Goal: Information Seeking & Learning: Learn about a topic

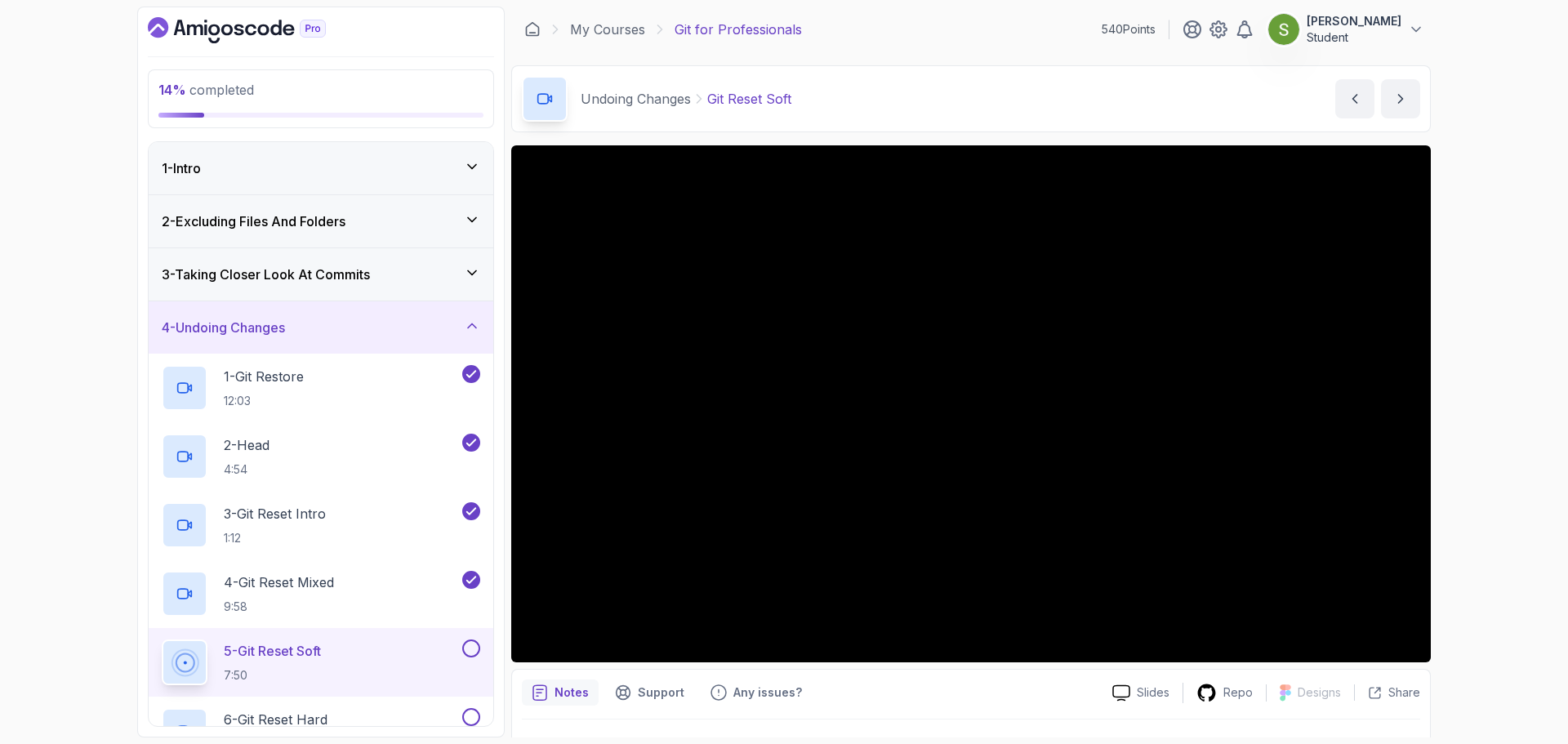
scroll to position [374, 0]
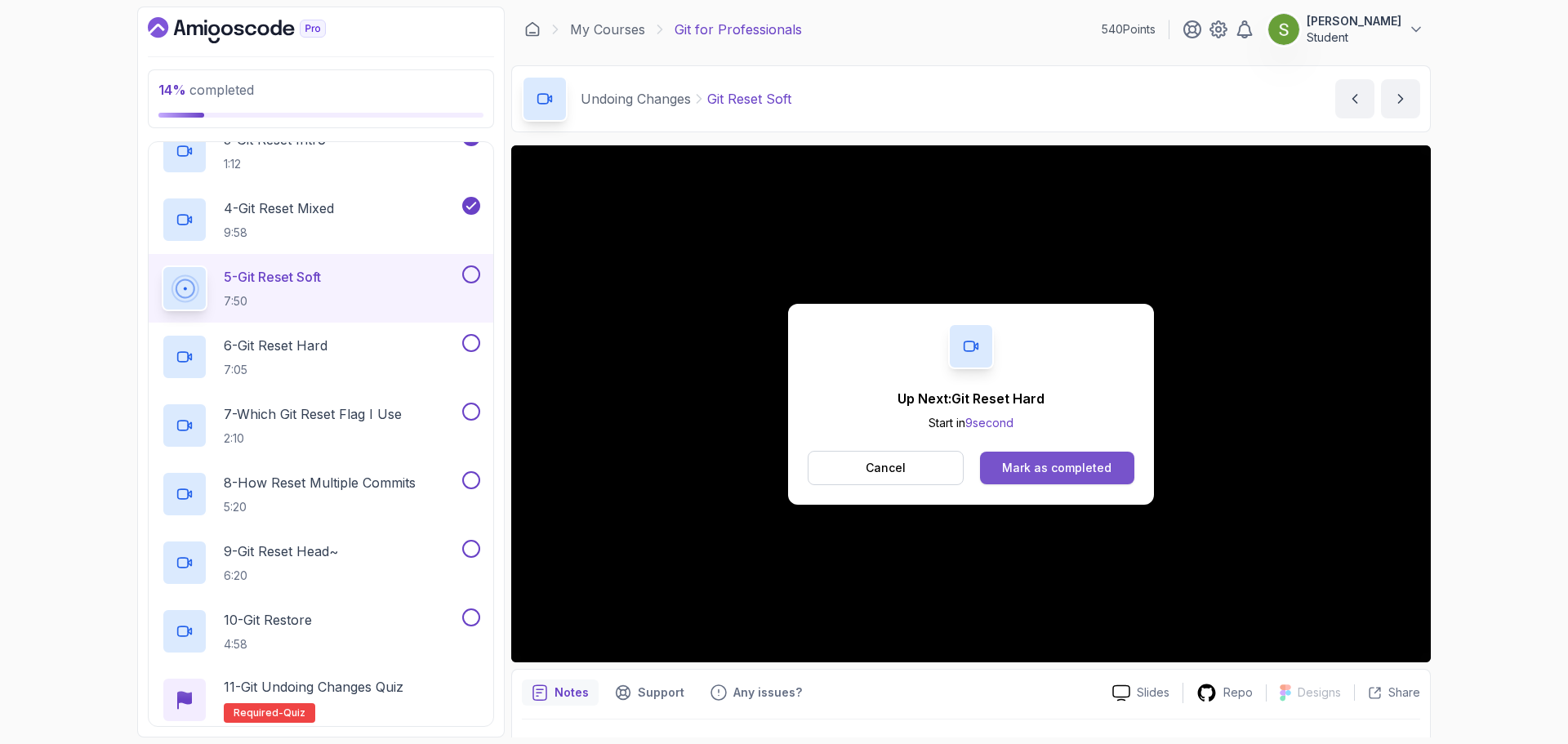
click at [1067, 475] on div "Mark as completed" at bounding box center [1057, 468] width 110 height 16
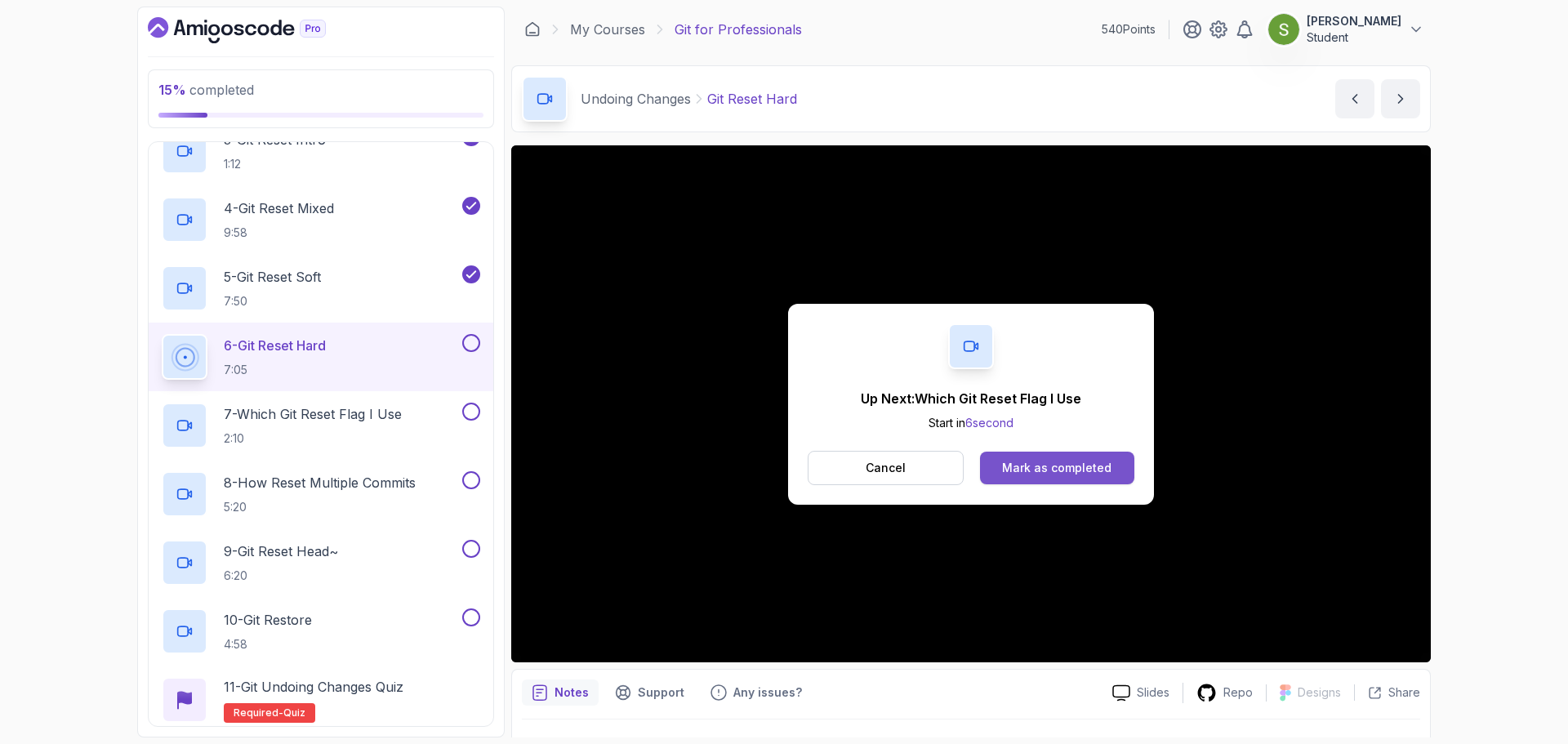
click at [1054, 453] on button "Mark as completed" at bounding box center [1057, 468] width 155 height 33
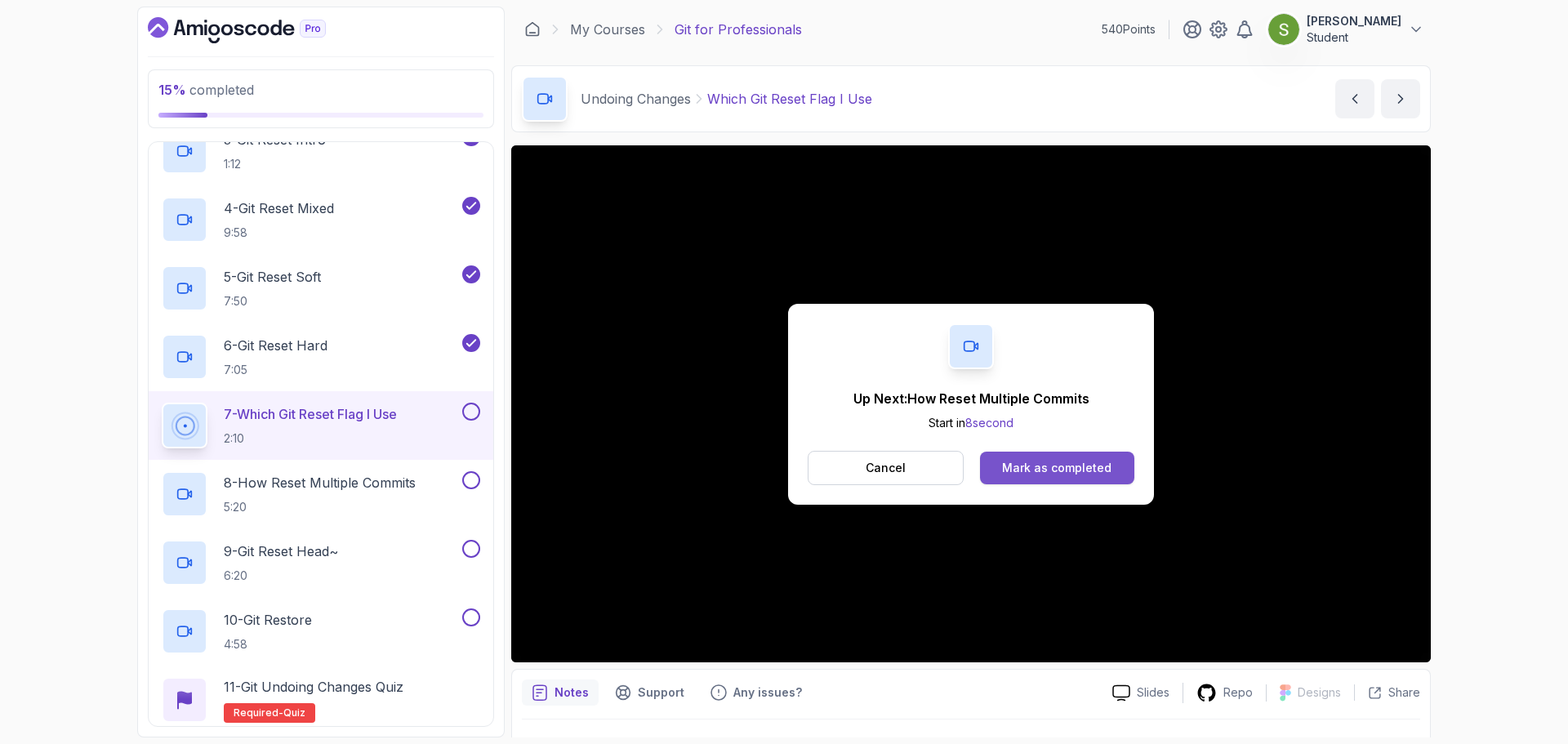
click at [1070, 469] on div "Mark as completed" at bounding box center [1057, 468] width 110 height 16
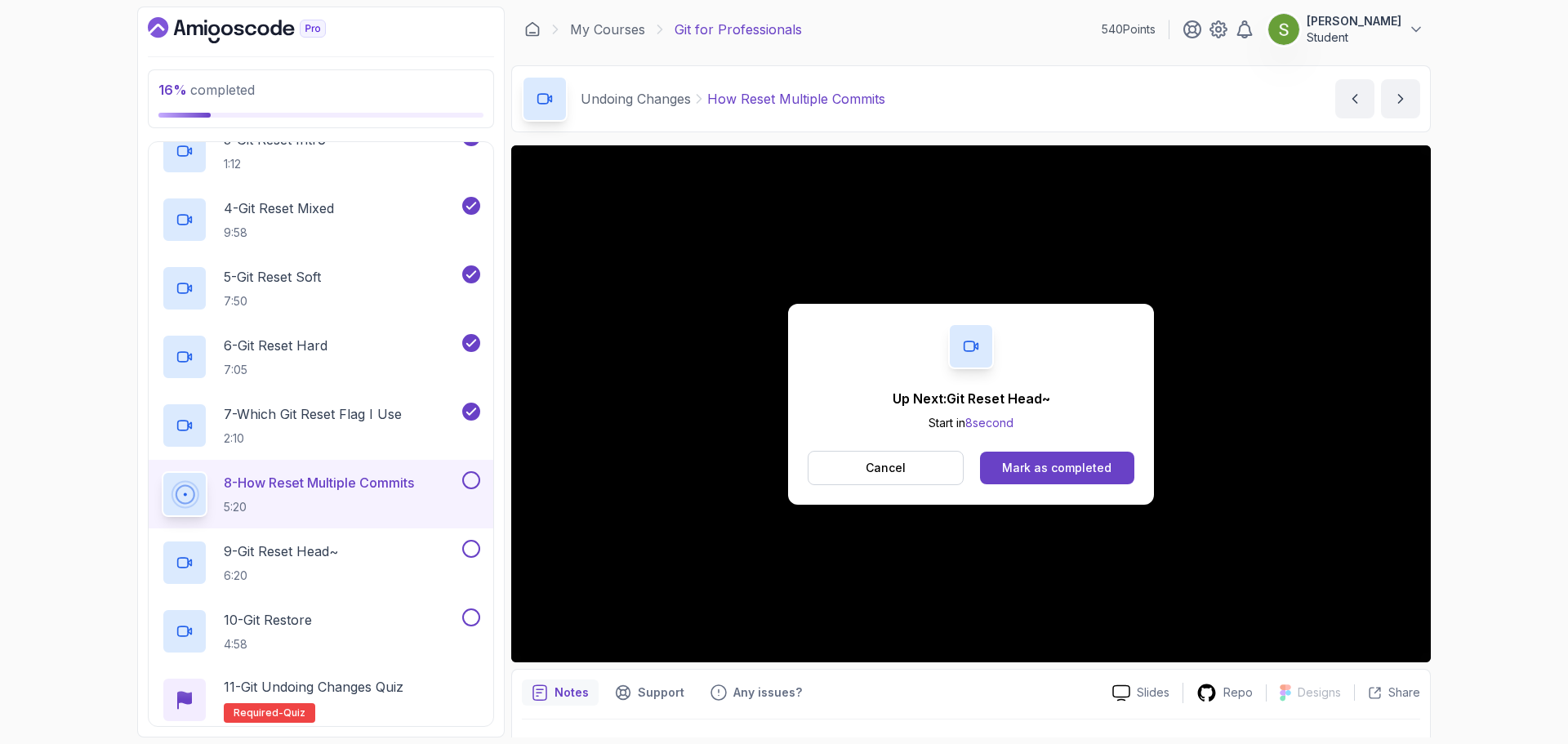
click at [1070, 469] on div "Mark as completed" at bounding box center [1057, 468] width 110 height 16
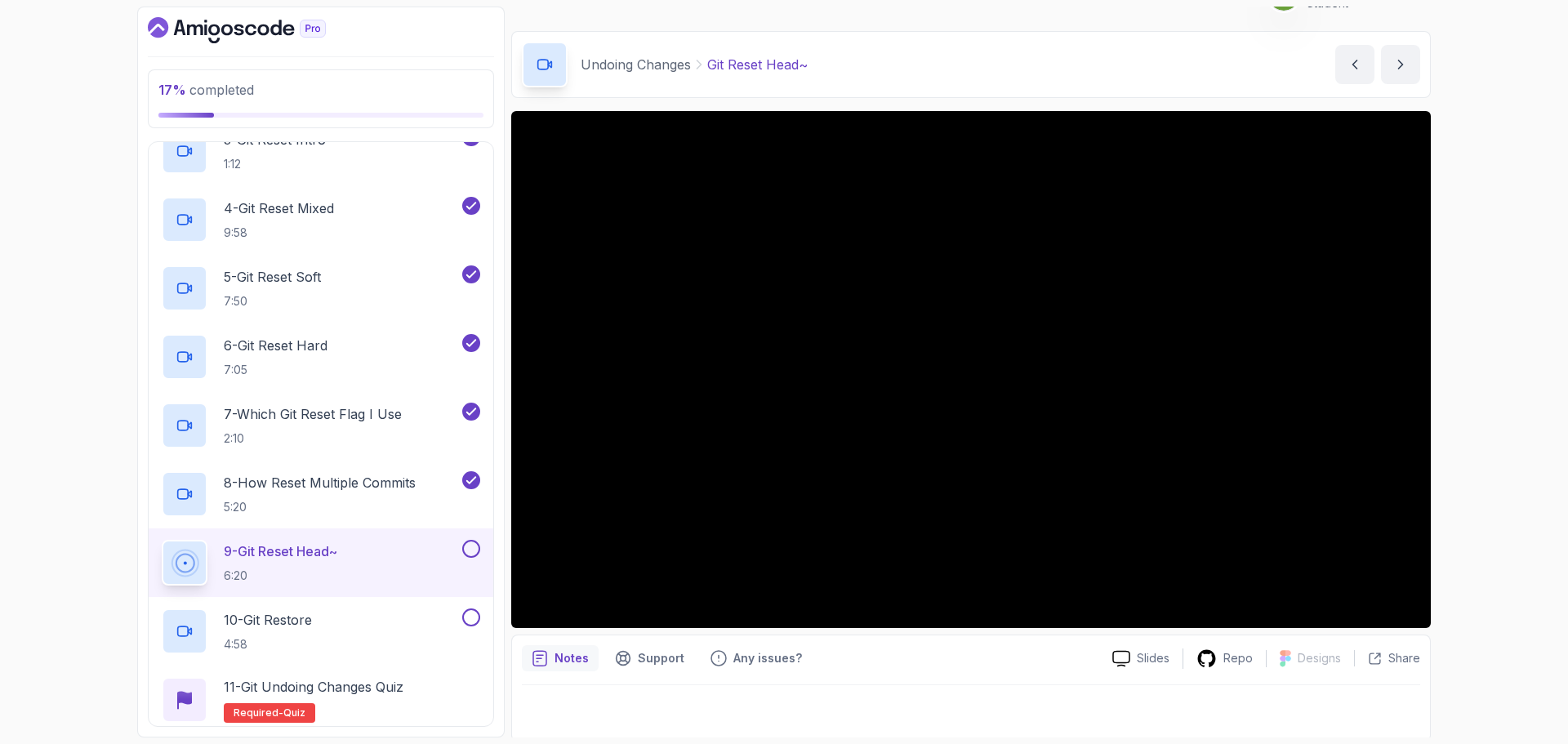
scroll to position [38, 0]
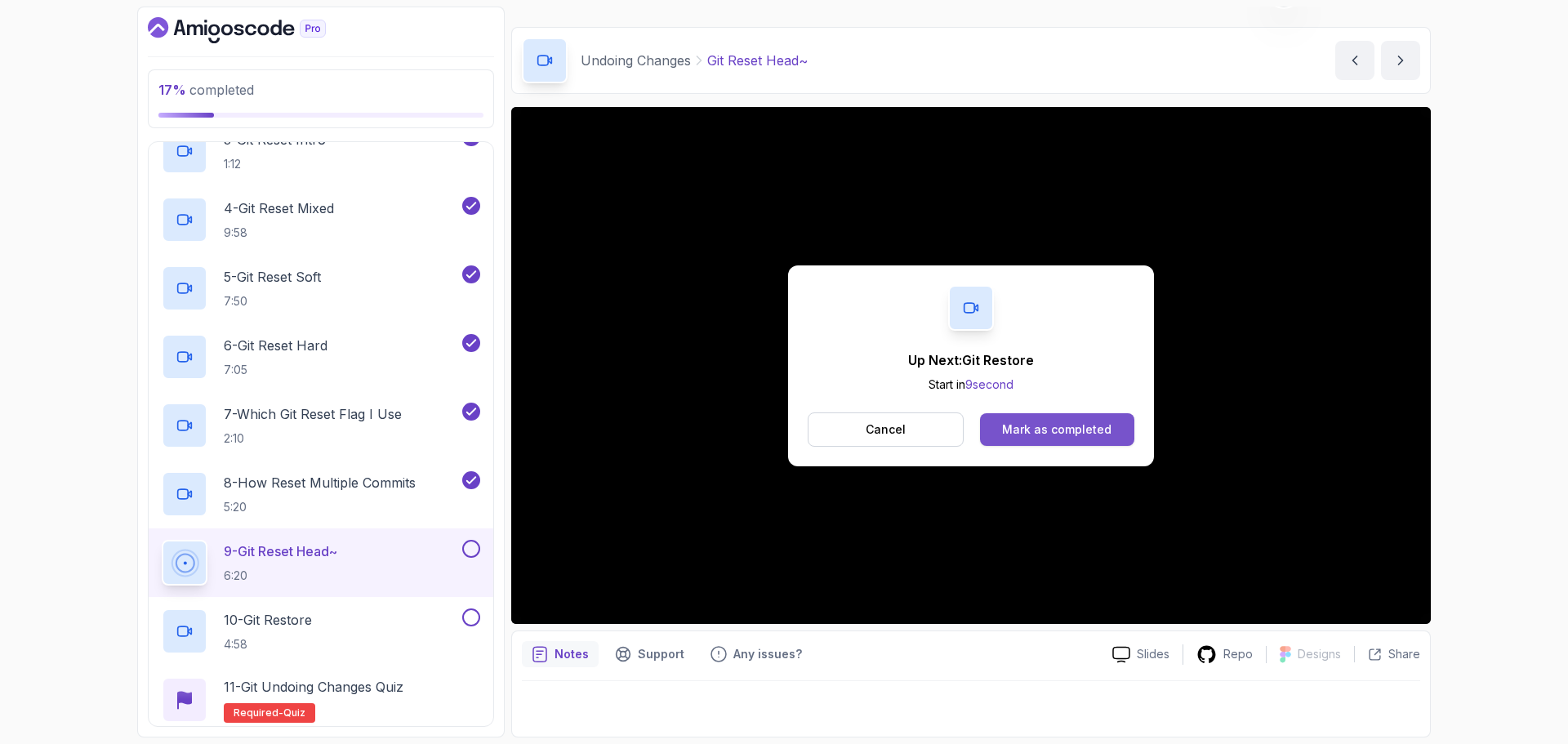
click at [1091, 429] on div "Mark as completed" at bounding box center [1057, 430] width 110 height 16
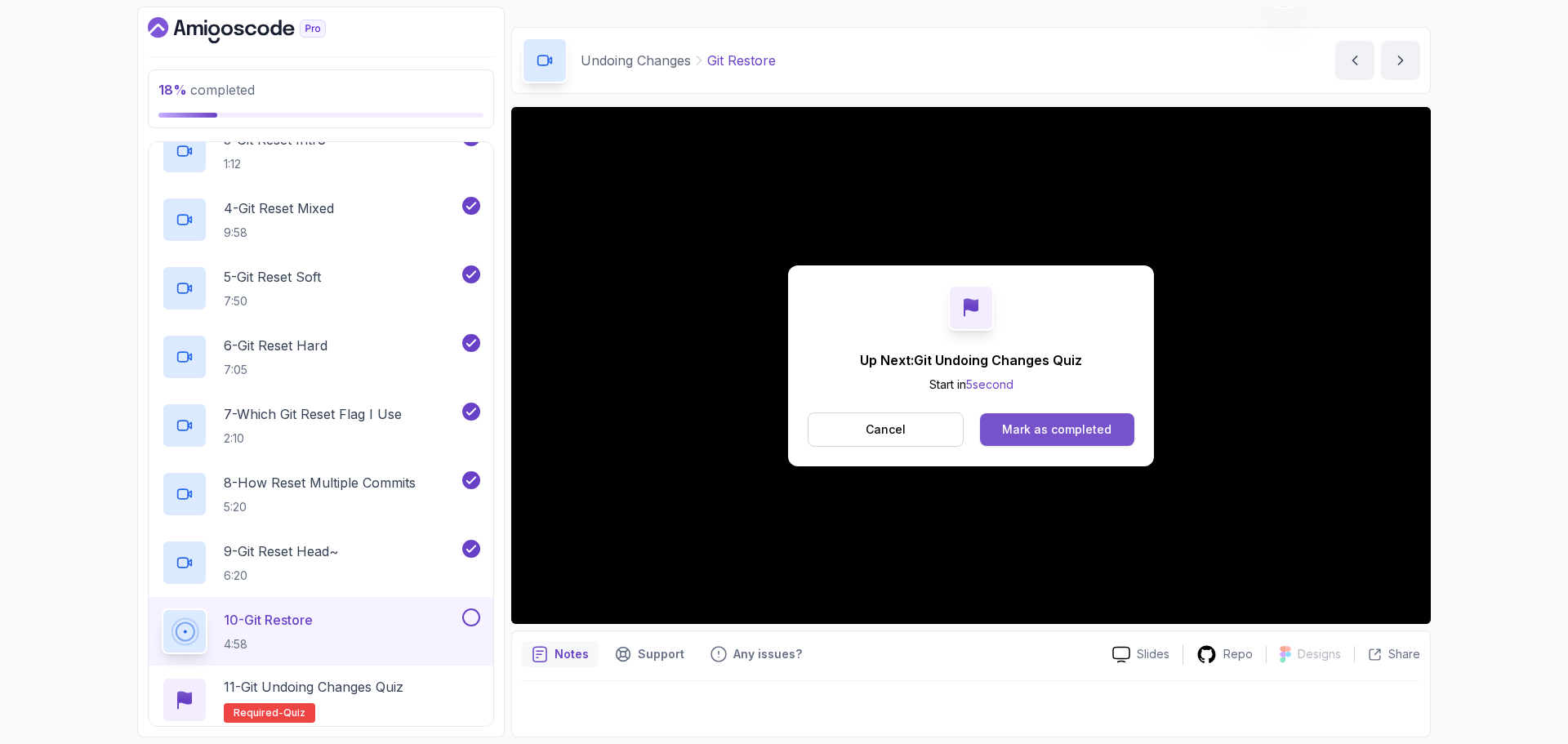
click at [1058, 425] on div "Mark as completed" at bounding box center [1057, 430] width 110 height 16
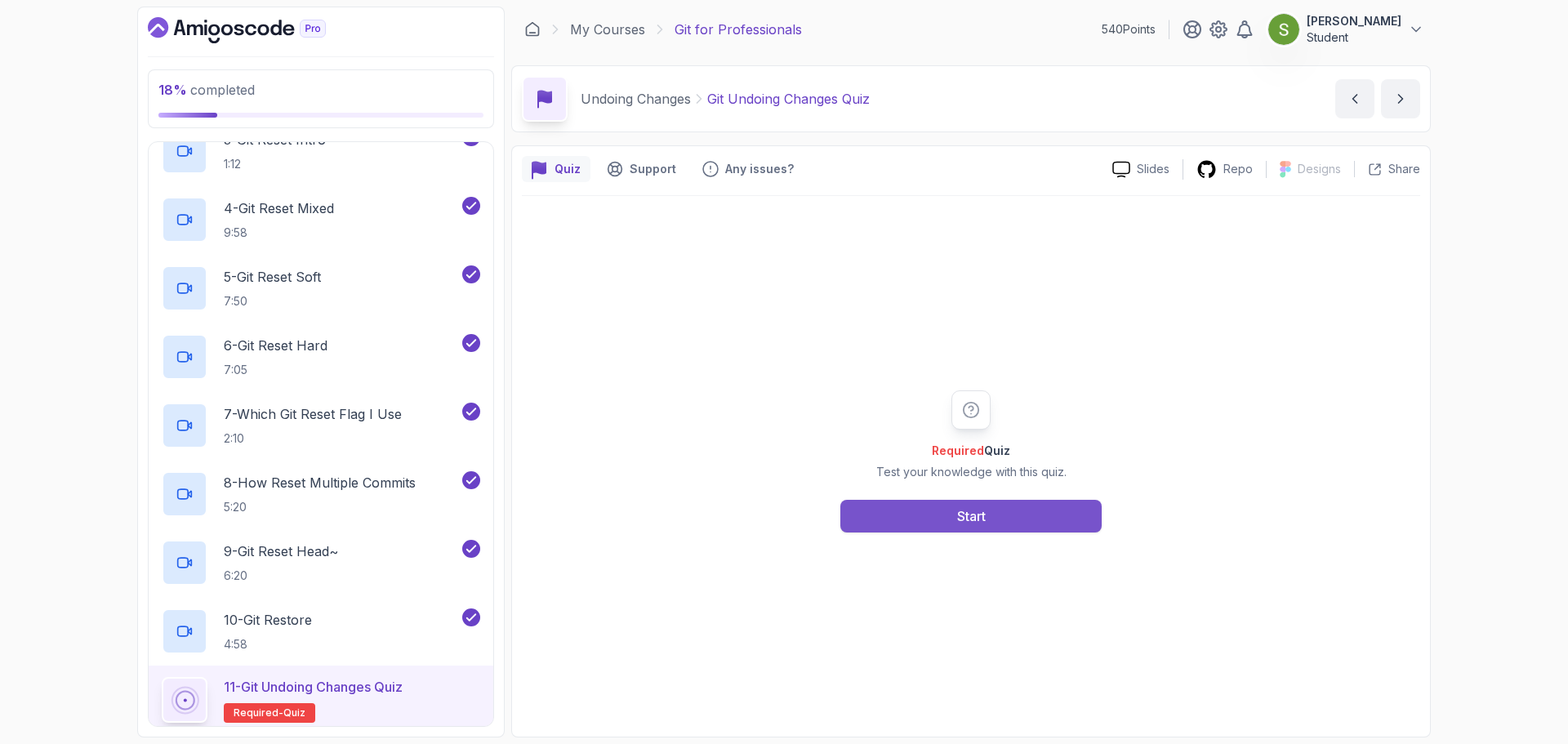
click at [939, 521] on button "Start" at bounding box center [971, 516] width 261 height 33
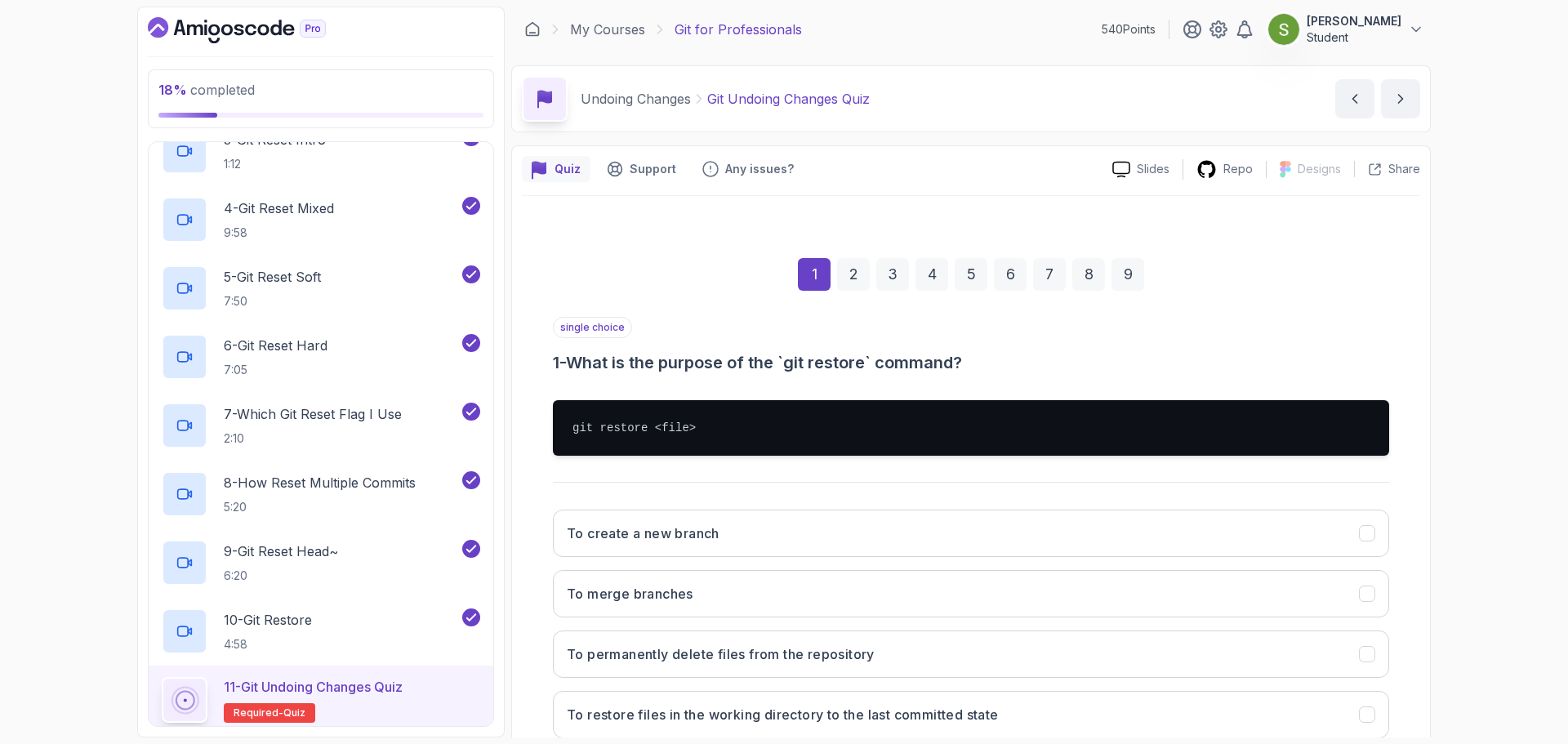
scroll to position [106, 0]
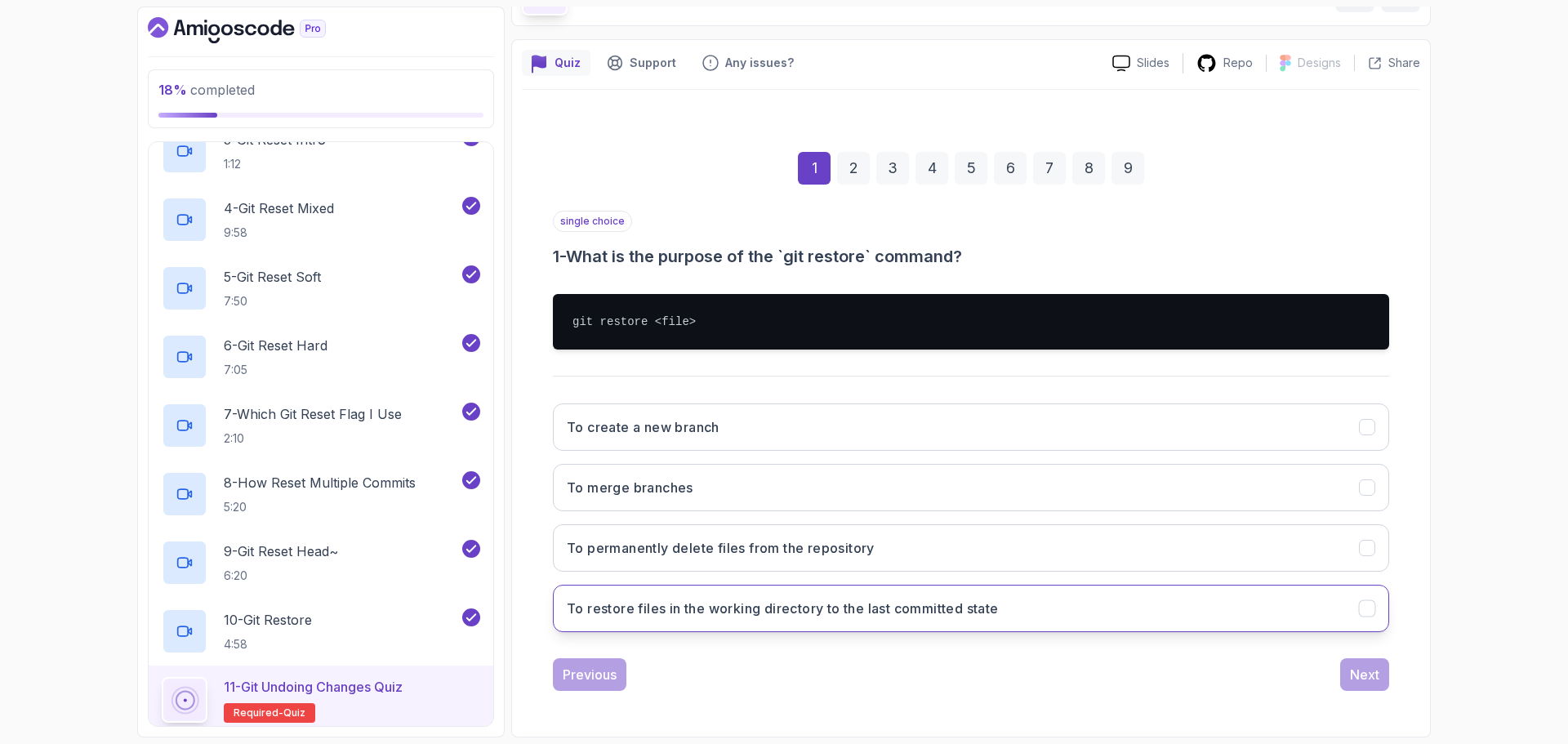
click at [1206, 596] on button "To restore files in the working directory to the last committed state" at bounding box center [971, 609] width 836 height 47
click at [1339, 665] on div "Previous Next" at bounding box center [971, 674] width 836 height 33
click at [1358, 671] on div "Next" at bounding box center [1365, 674] width 29 height 20
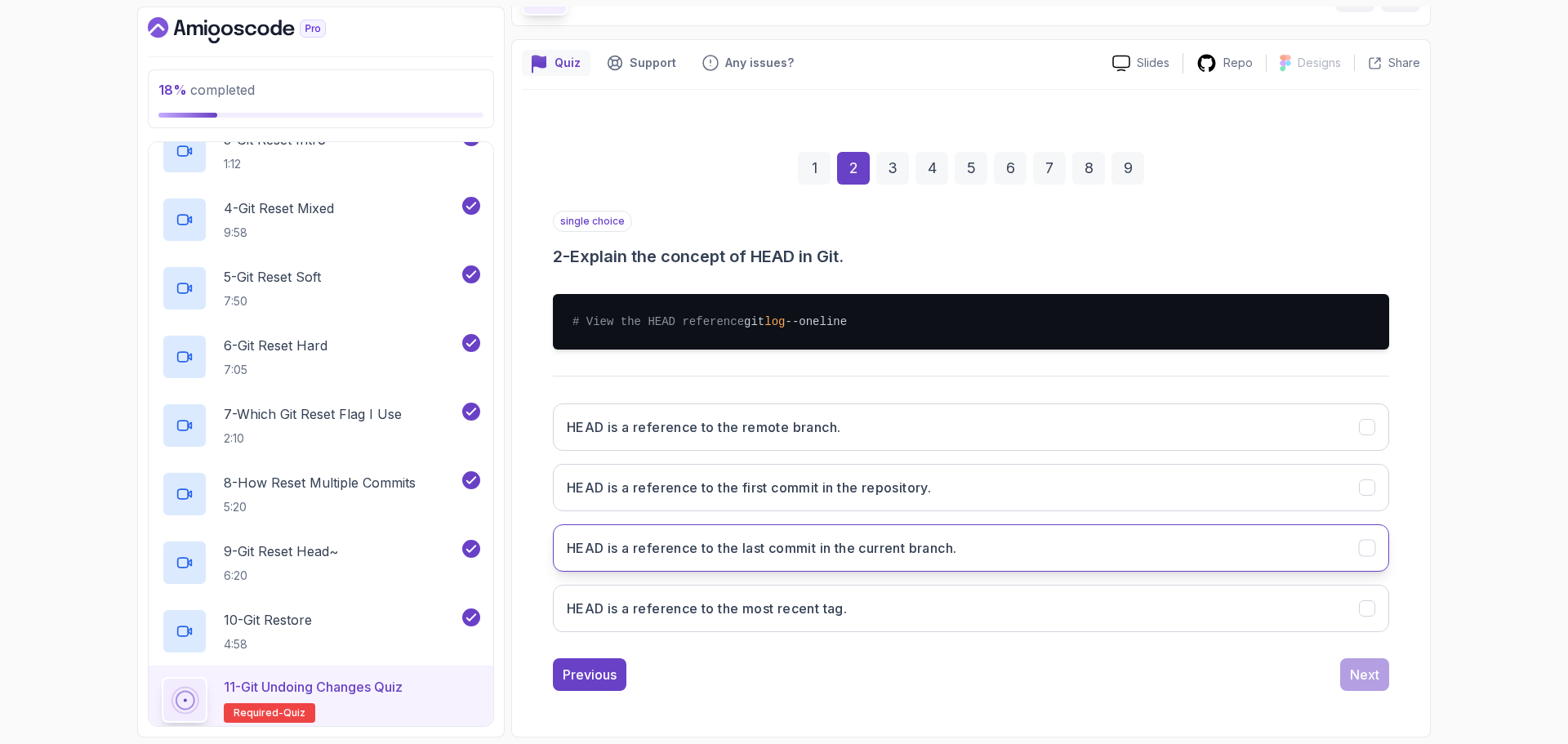
click at [1182, 554] on button "HEAD is a reference to the last commit in the current branch." at bounding box center [971, 548] width 836 height 47
click at [1374, 684] on div "Next" at bounding box center [1365, 674] width 29 height 20
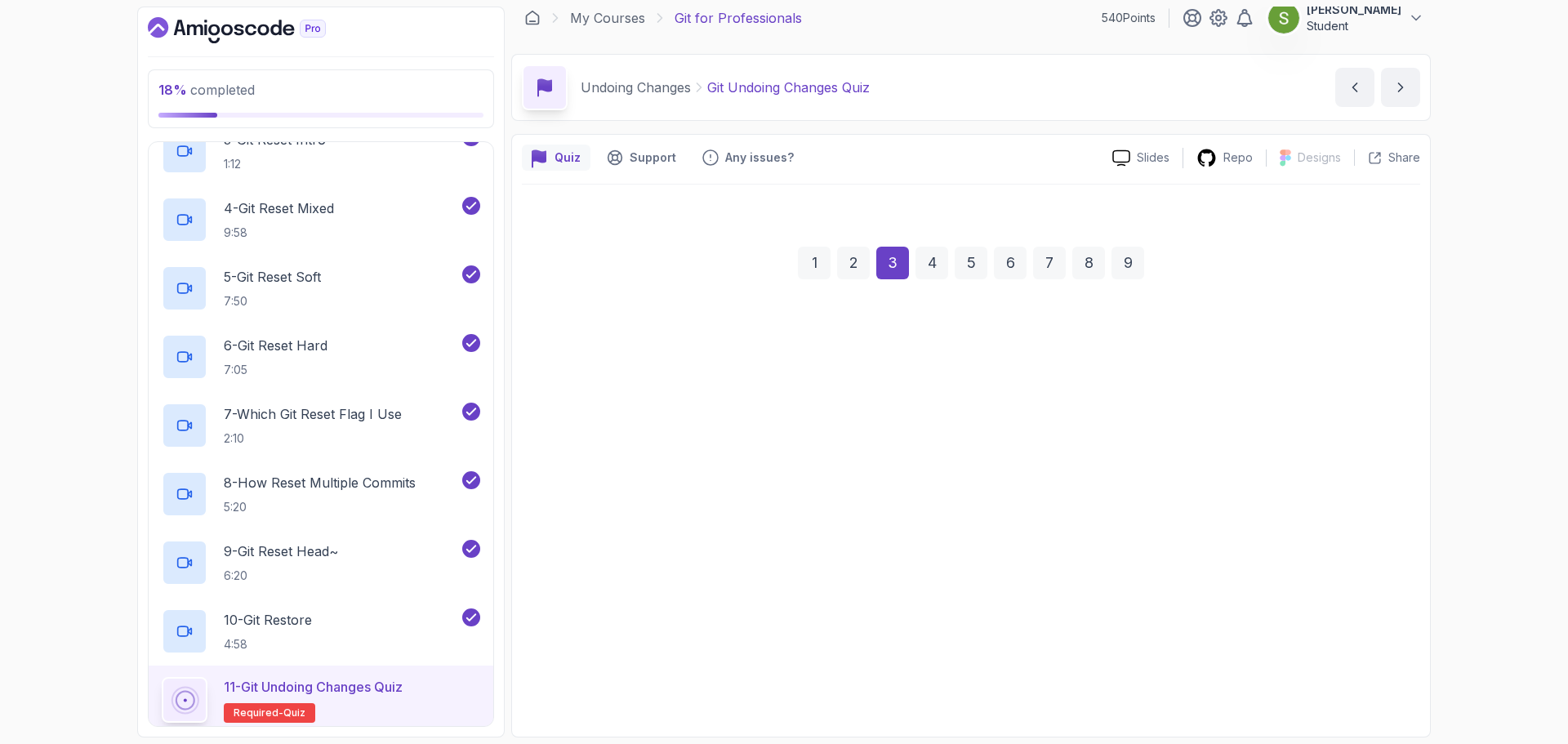
scroll to position [11, 0]
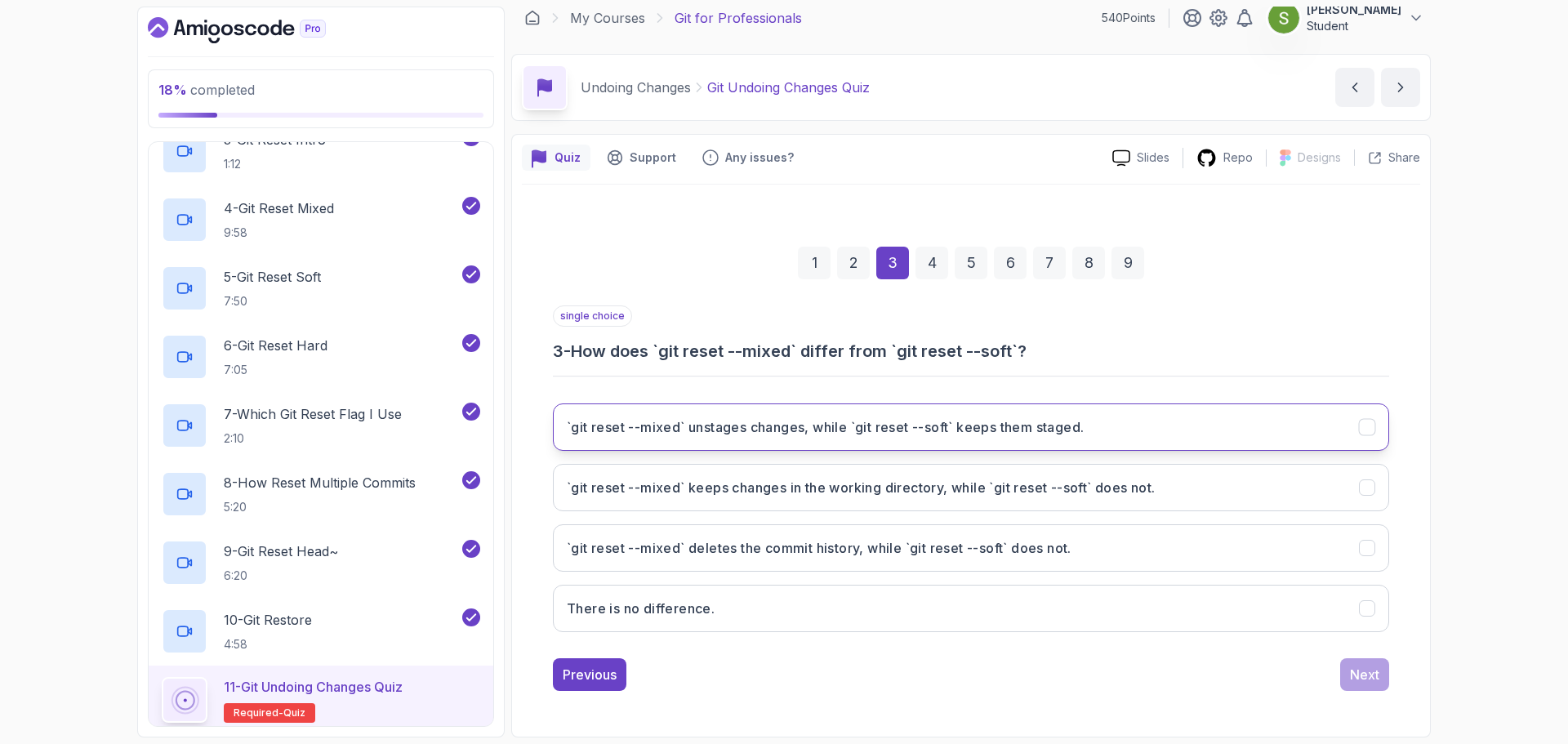
click at [1309, 445] on button "`git reset --mixed` unstages changes, while `git reset --soft` keeps them stage…" at bounding box center [971, 427] width 836 height 47
click at [1368, 672] on div "Next" at bounding box center [1365, 674] width 29 height 20
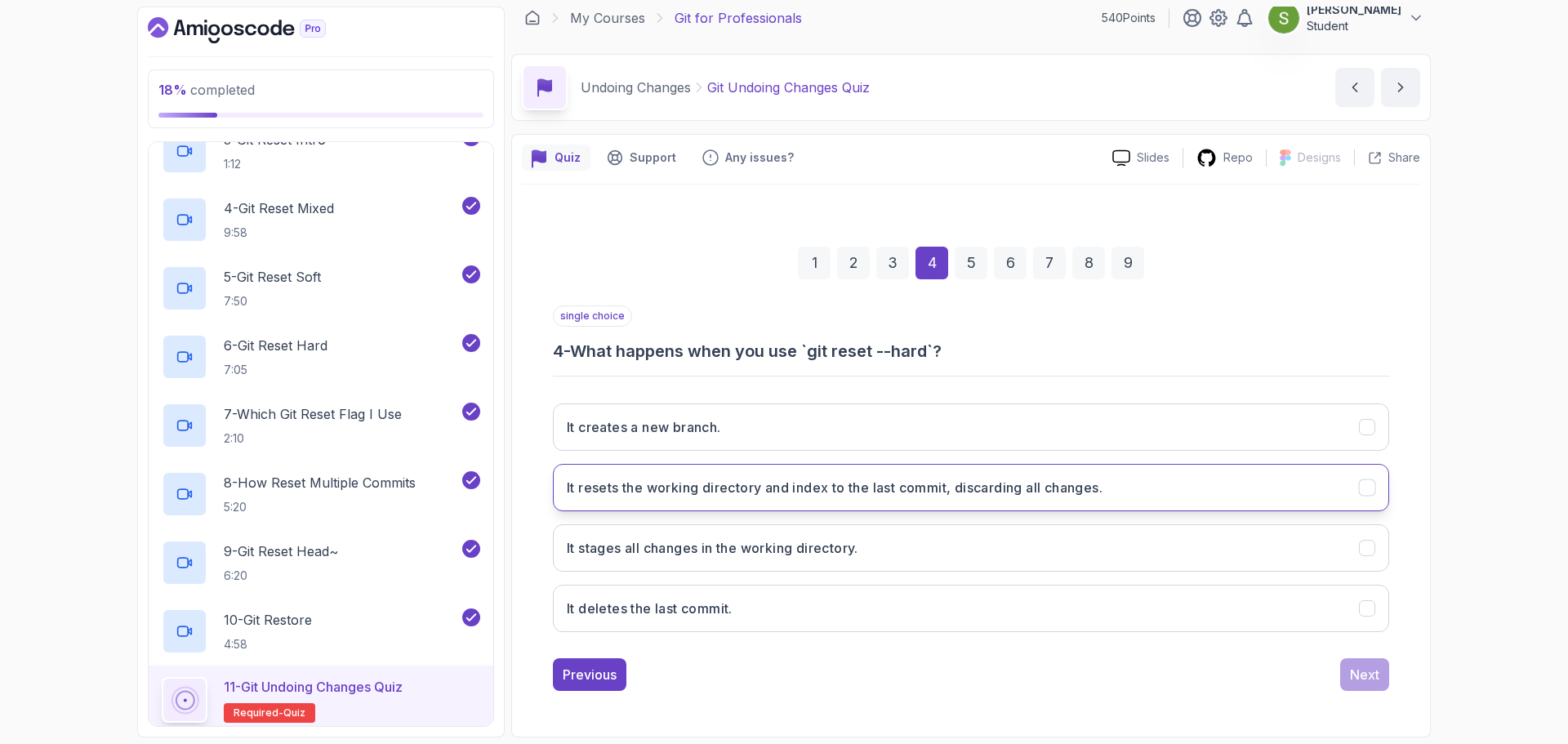
click at [1200, 487] on button "It resets the working directory and index to the last commit, discarding all ch…" at bounding box center [971, 488] width 836 height 47
click at [1375, 674] on div "Next" at bounding box center [1365, 674] width 29 height 20
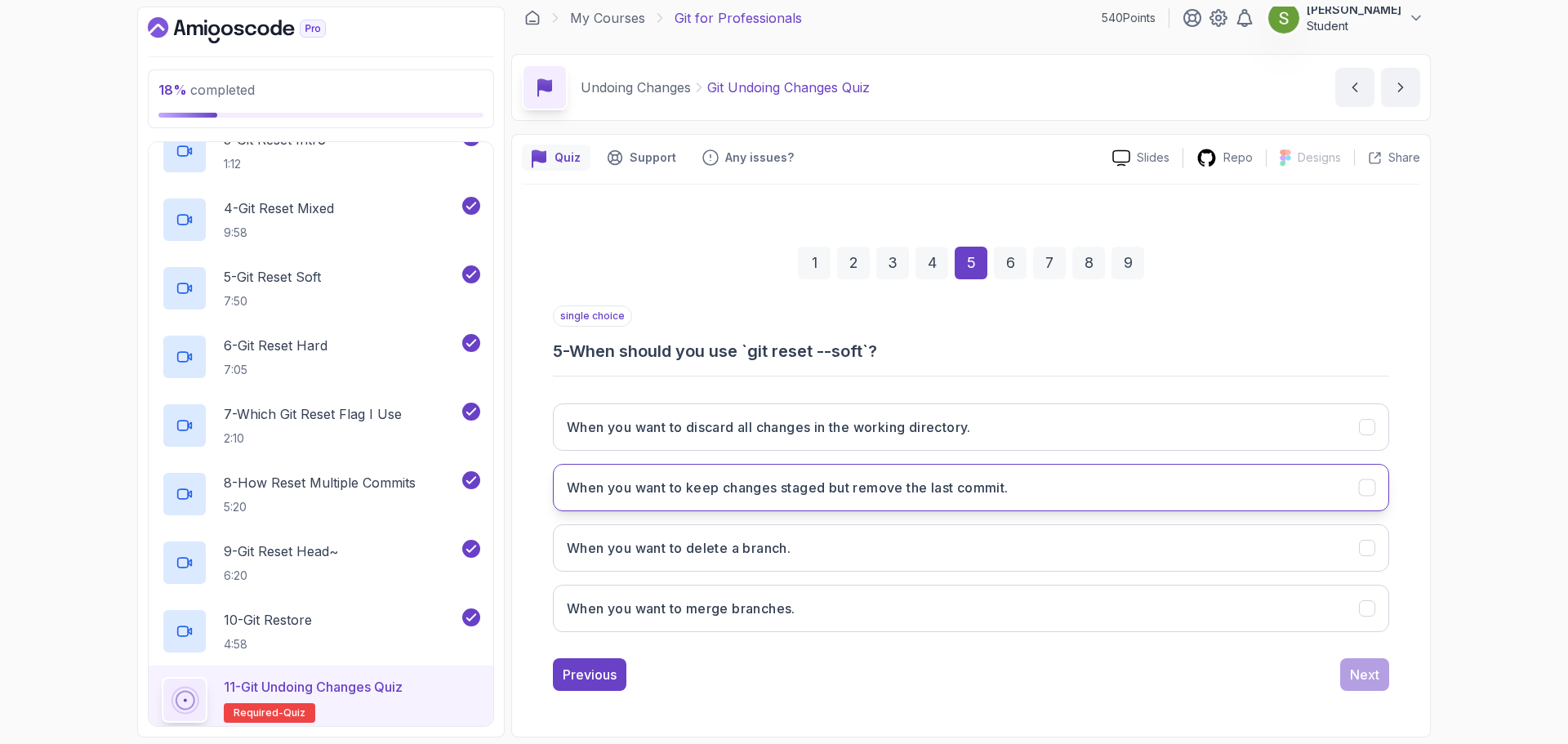
click at [1122, 503] on button "When you want to keep changes staged but remove the last commit." at bounding box center [971, 488] width 836 height 47
click at [1371, 688] on button "Next" at bounding box center [1365, 674] width 49 height 33
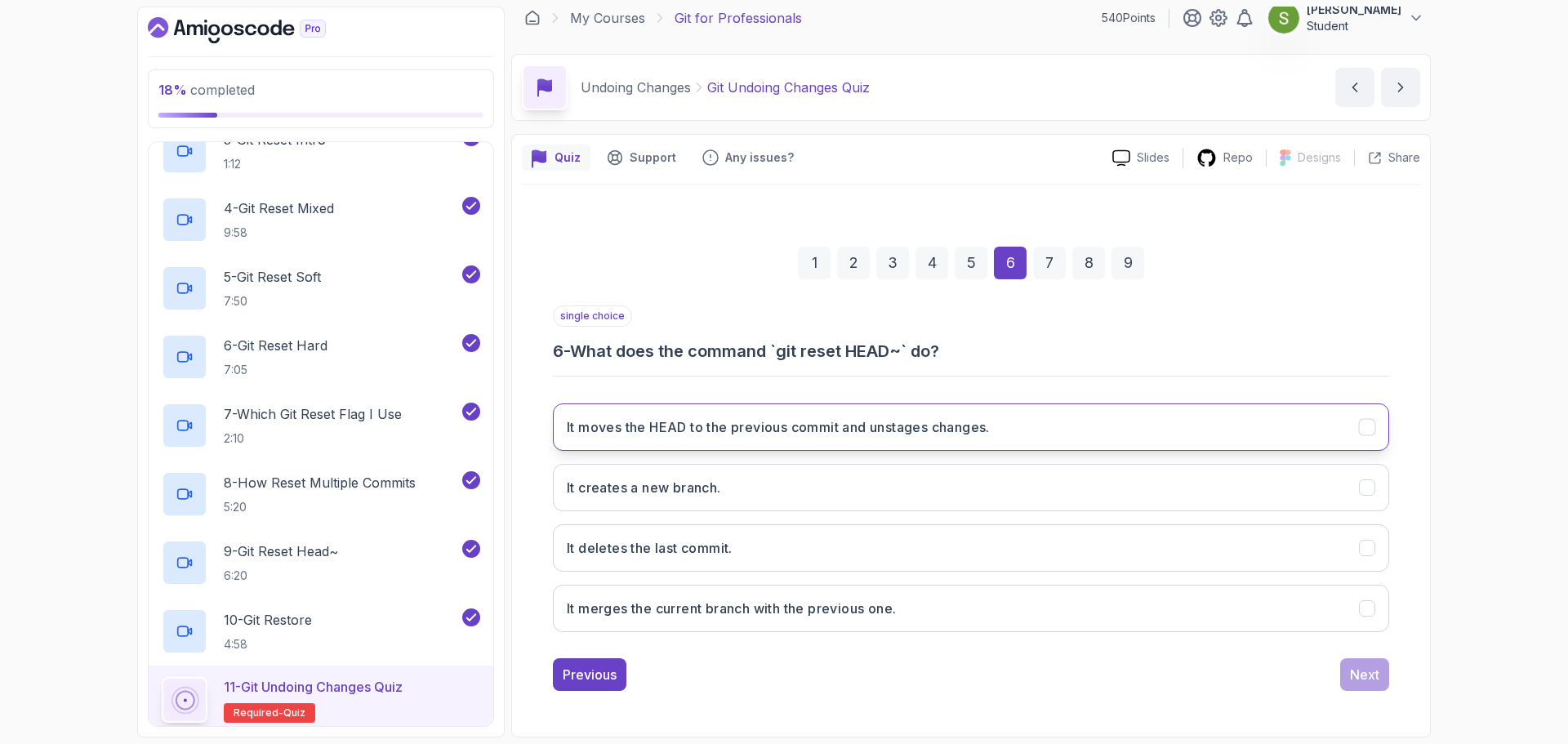
click at [1120, 441] on button "It moves the HEAD to the previous commit and unstages changes." at bounding box center [971, 427] width 836 height 47
click at [1116, 705] on div "1 2 3 4 5 6 7 8 9 single choice 6 - What does the command `git reset HEAD~` do?…" at bounding box center [971, 456] width 899 height 543
click at [1359, 690] on button "Next" at bounding box center [1365, 674] width 49 height 33
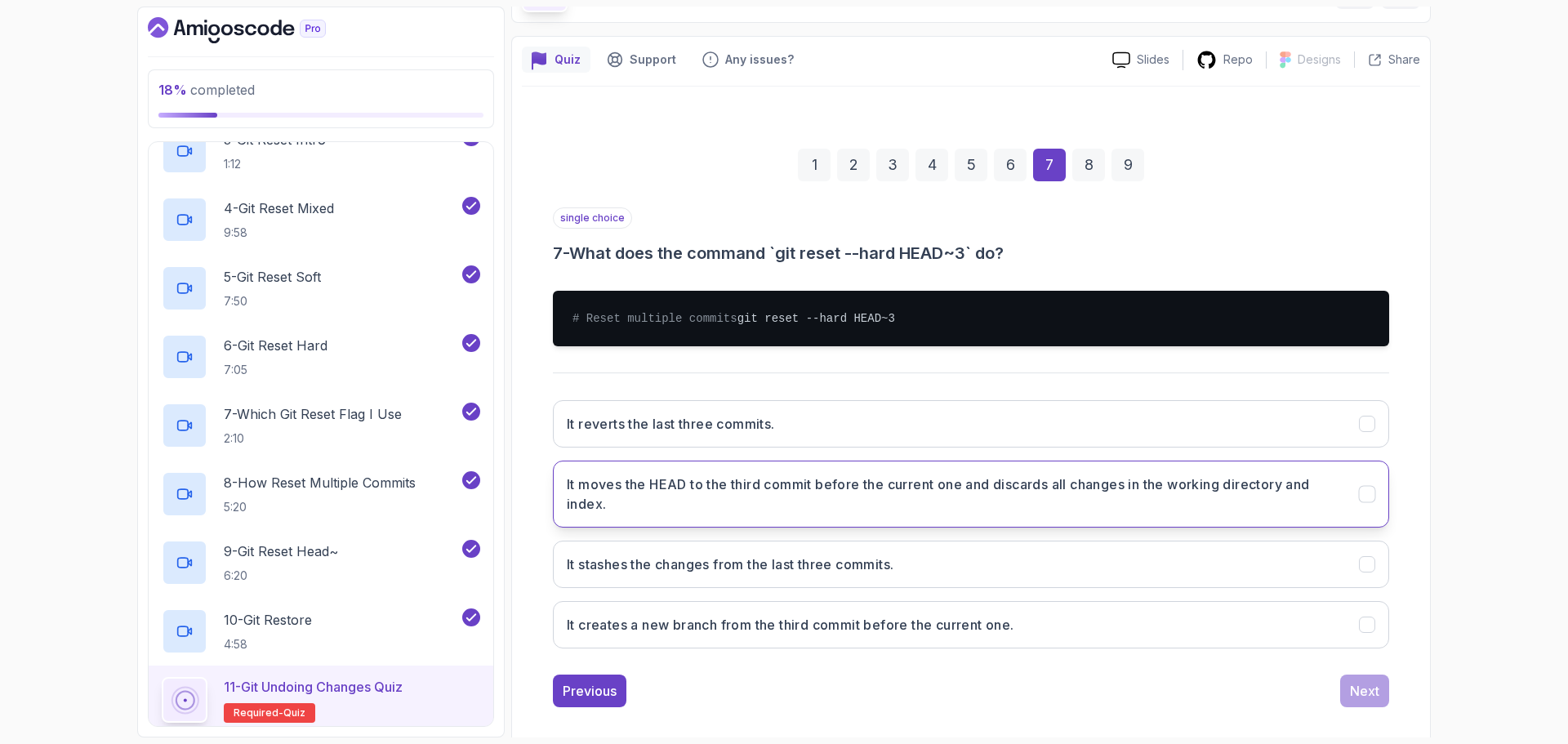
scroll to position [142, 0]
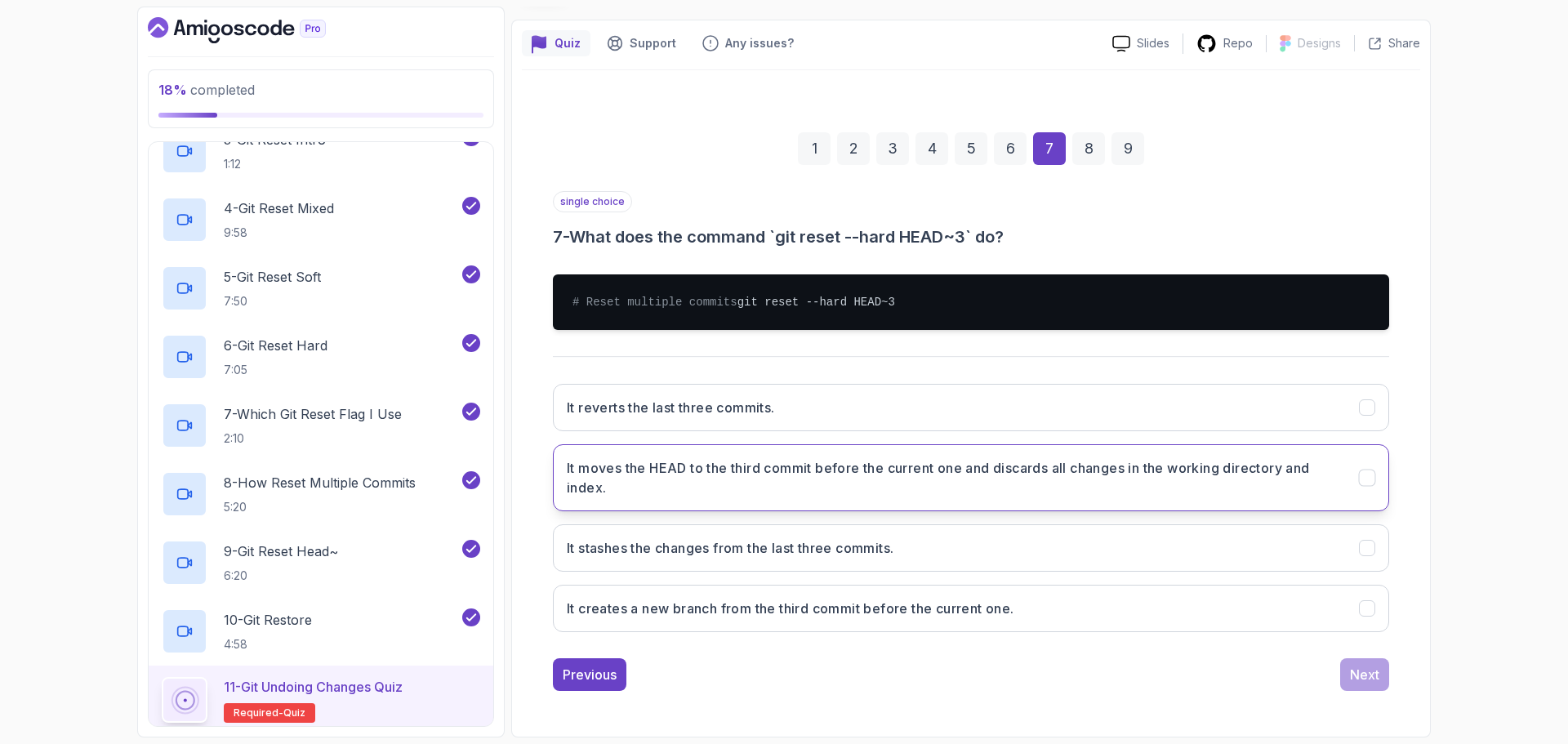
click at [1163, 496] on h3 "It moves the HEAD to the third commit before the current one and discards all c…" at bounding box center [953, 478] width 773 height 39
click at [1359, 679] on div "Next" at bounding box center [1365, 674] width 29 height 20
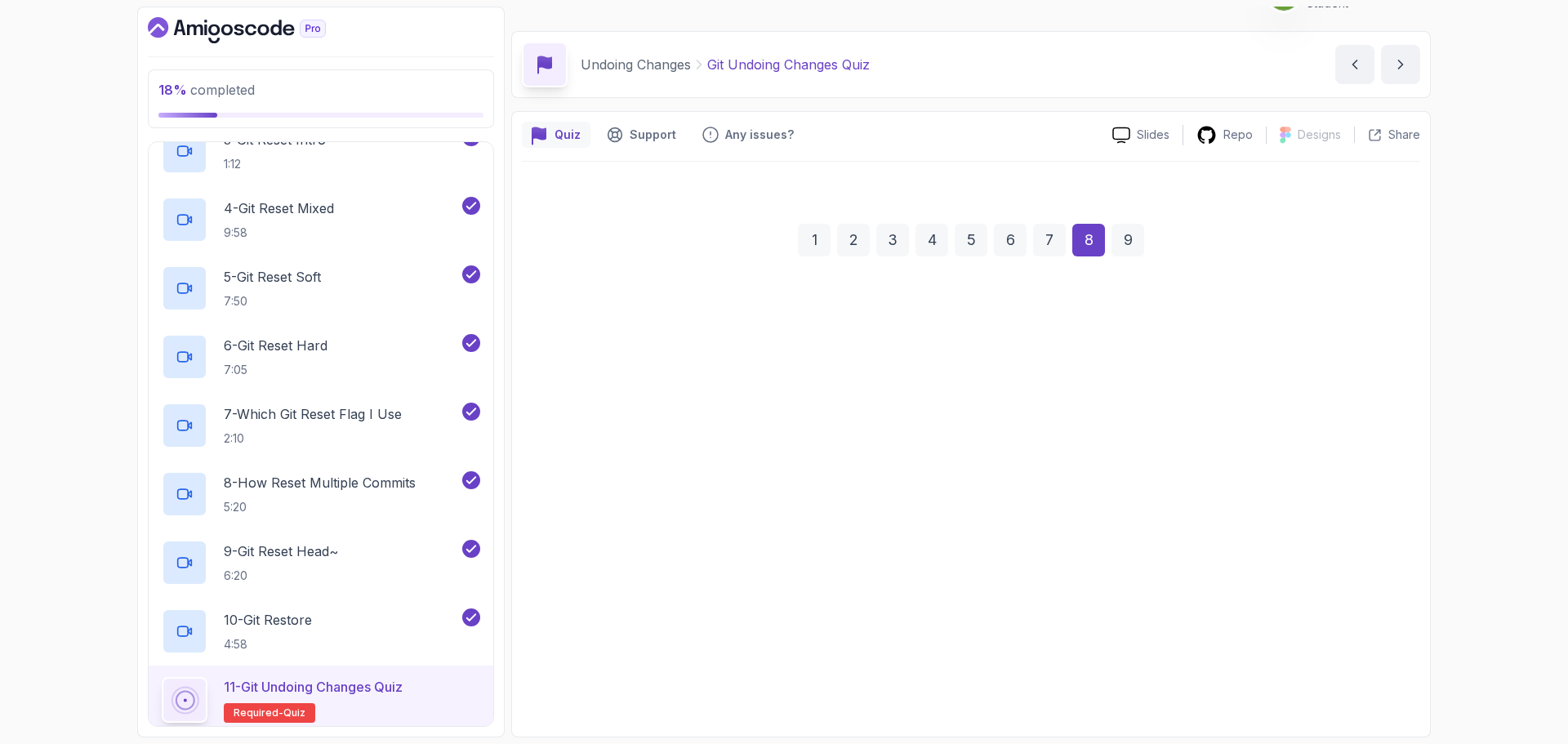
scroll to position [34, 0]
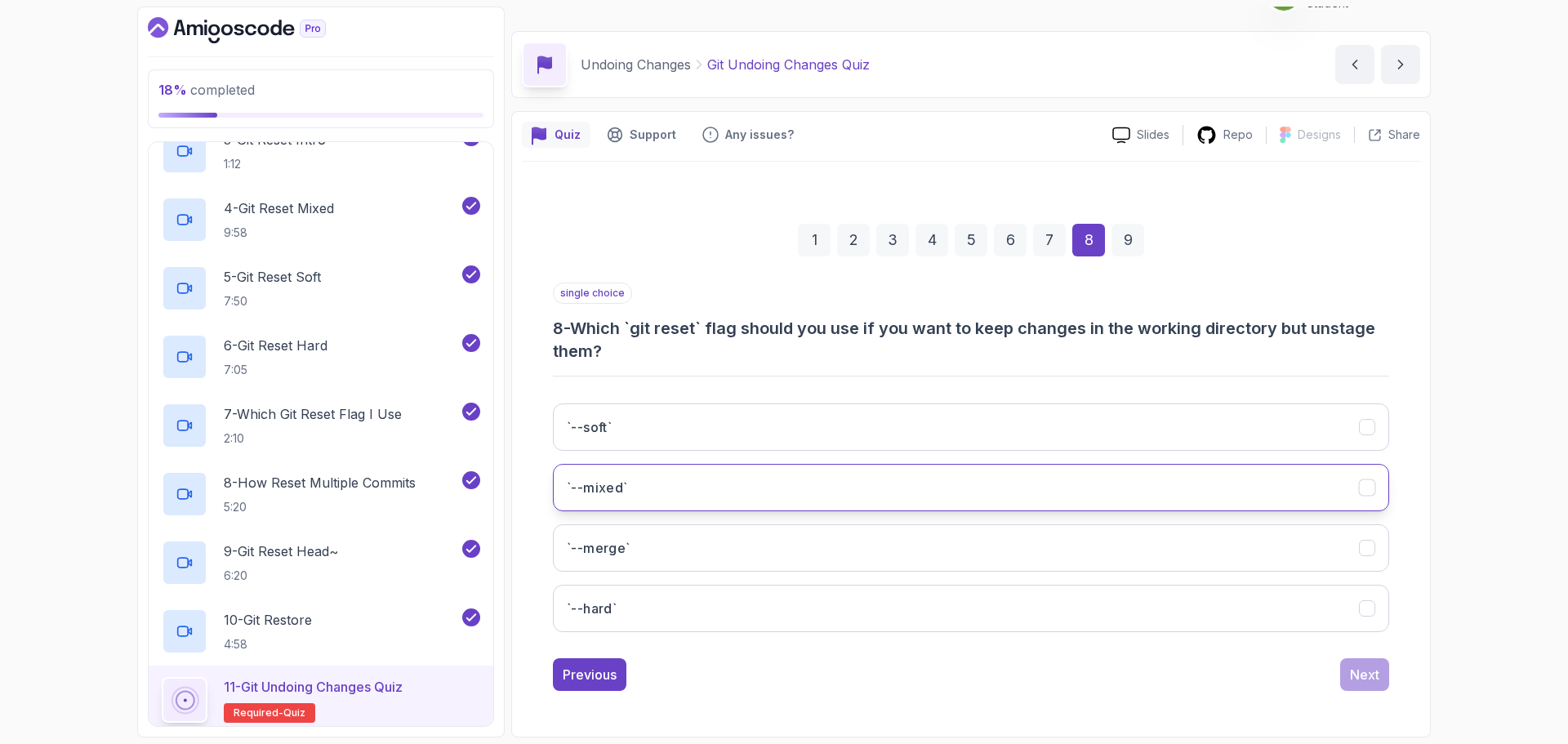
click at [1049, 494] on button "`--mixed`" at bounding box center [971, 488] width 836 height 47
click at [1375, 688] on button "Next" at bounding box center [1365, 674] width 49 height 33
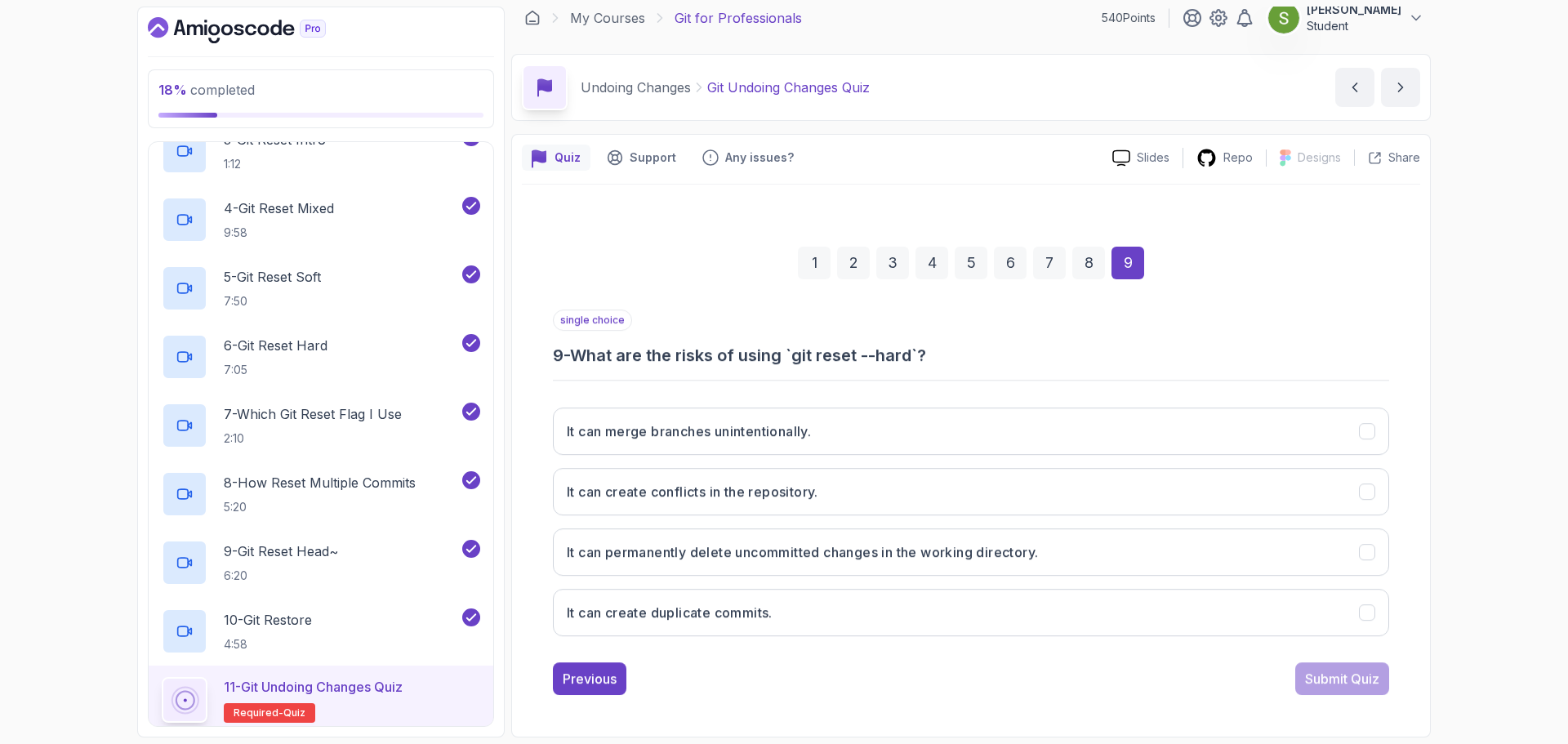
scroll to position [11, 0]
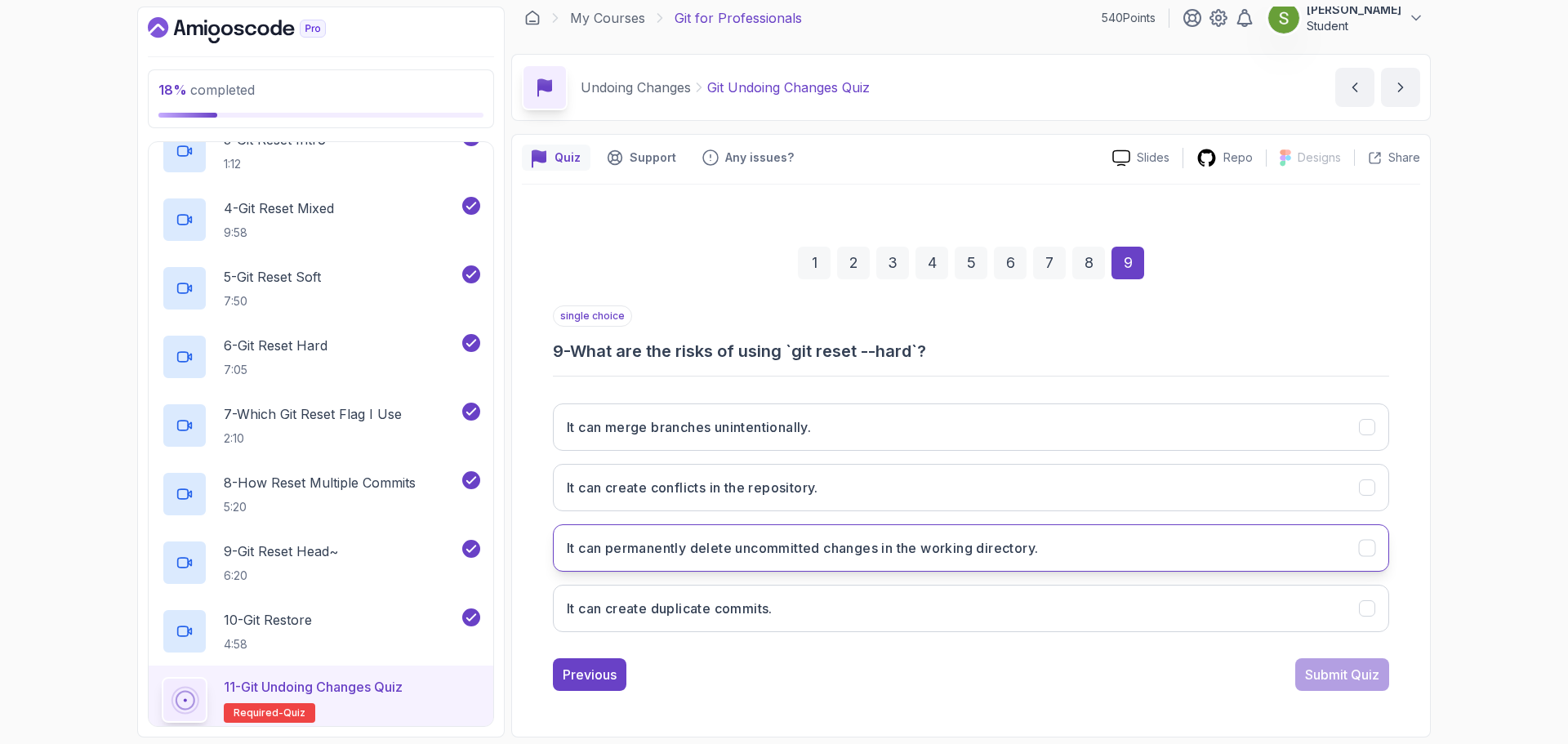
click at [1241, 563] on button "It can permanently delete uncommitted changes in the working directory." at bounding box center [971, 548] width 836 height 47
click at [1337, 683] on div "Submit Quiz" at bounding box center [1342, 674] width 74 height 20
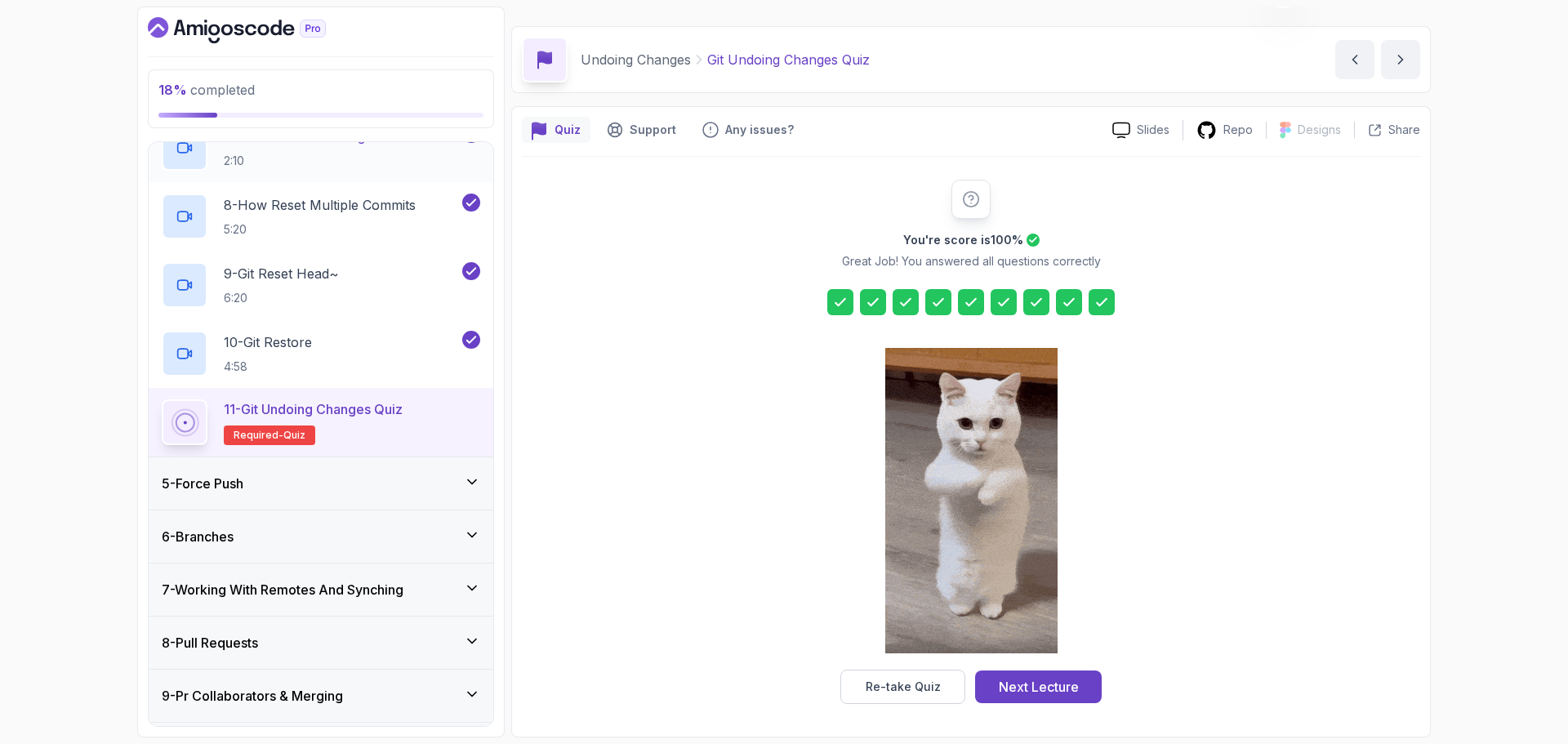
scroll to position [653, 0]
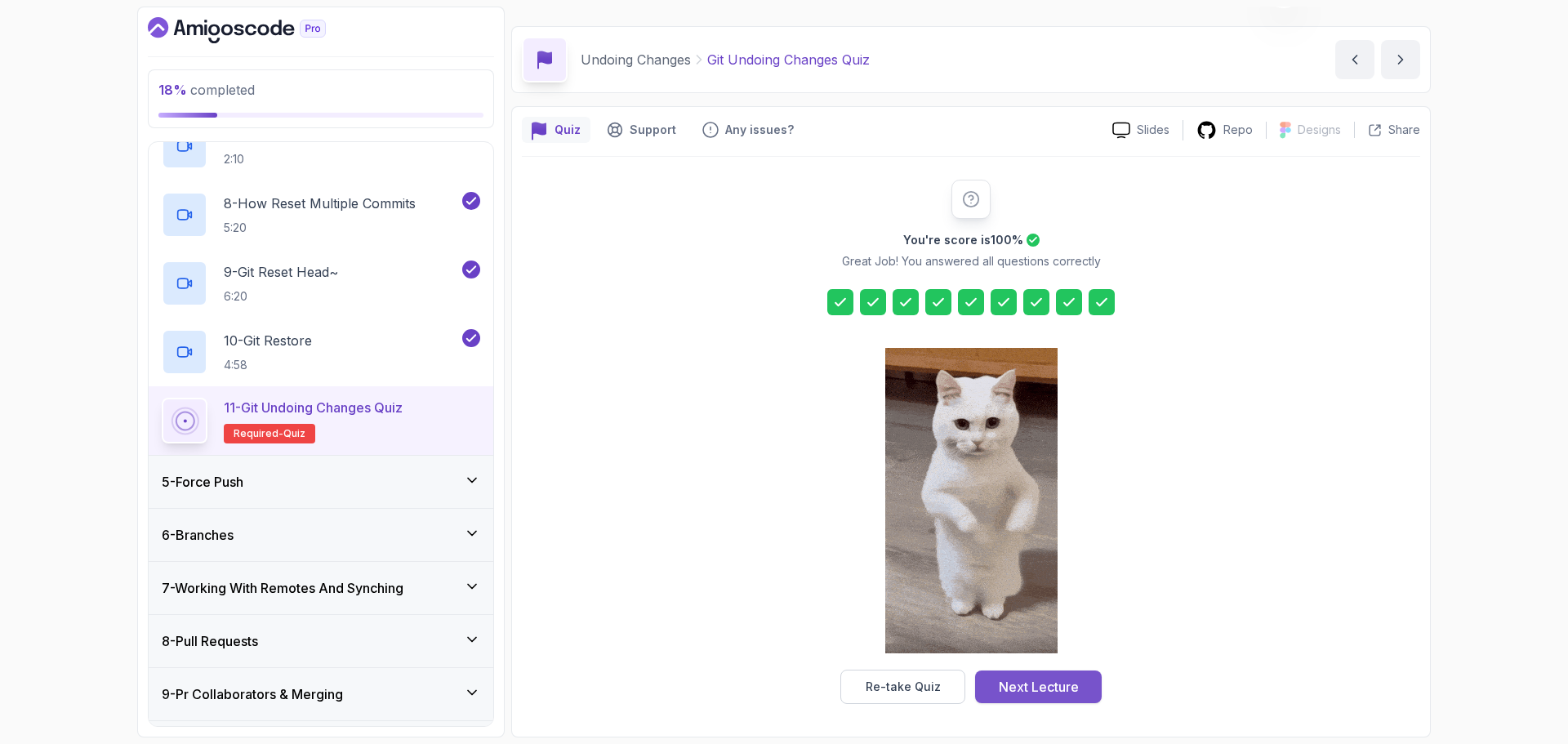
click at [1055, 696] on div "Next Lecture" at bounding box center [1039, 687] width 80 height 20
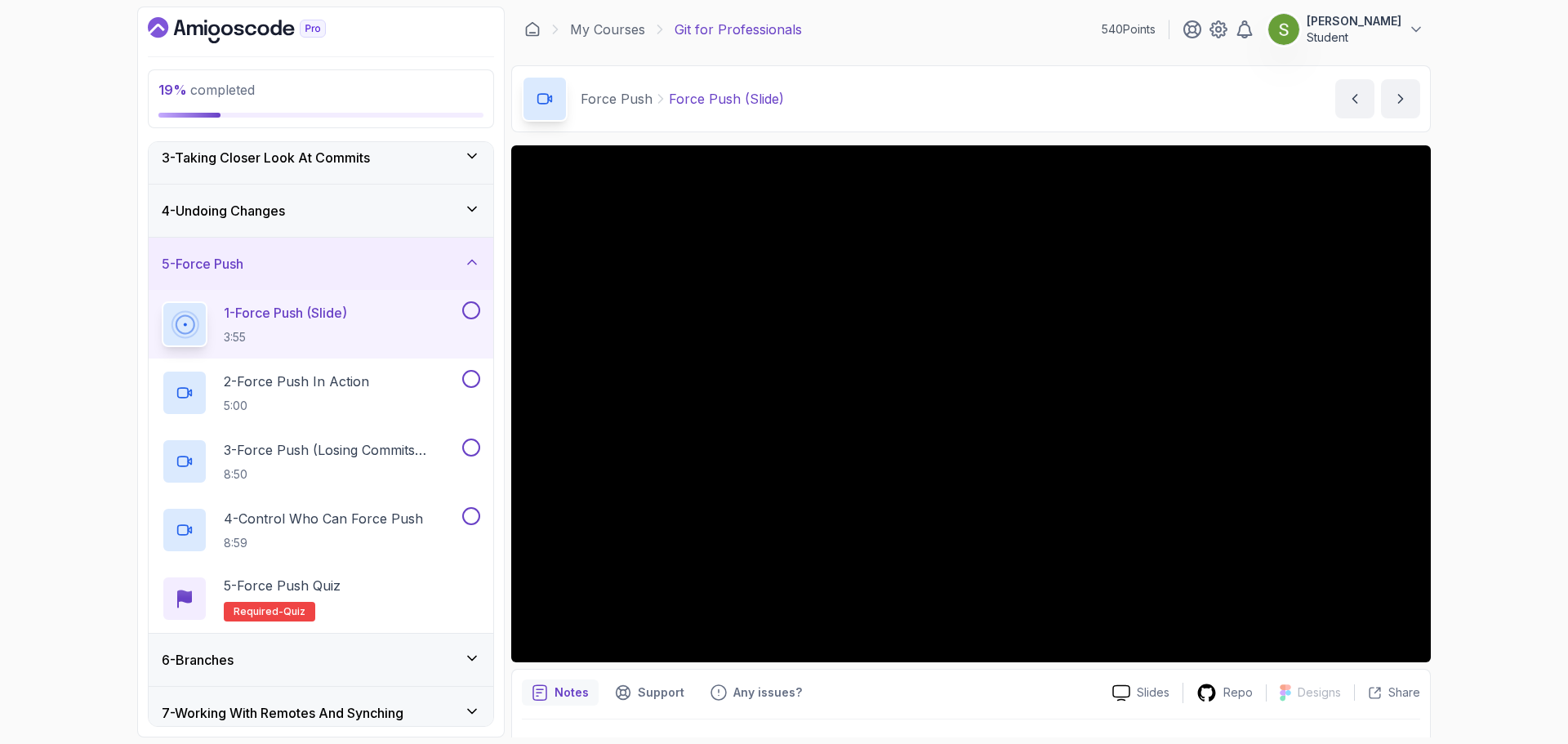
scroll to position [120, 0]
